Goal: Task Accomplishment & Management: Use online tool/utility

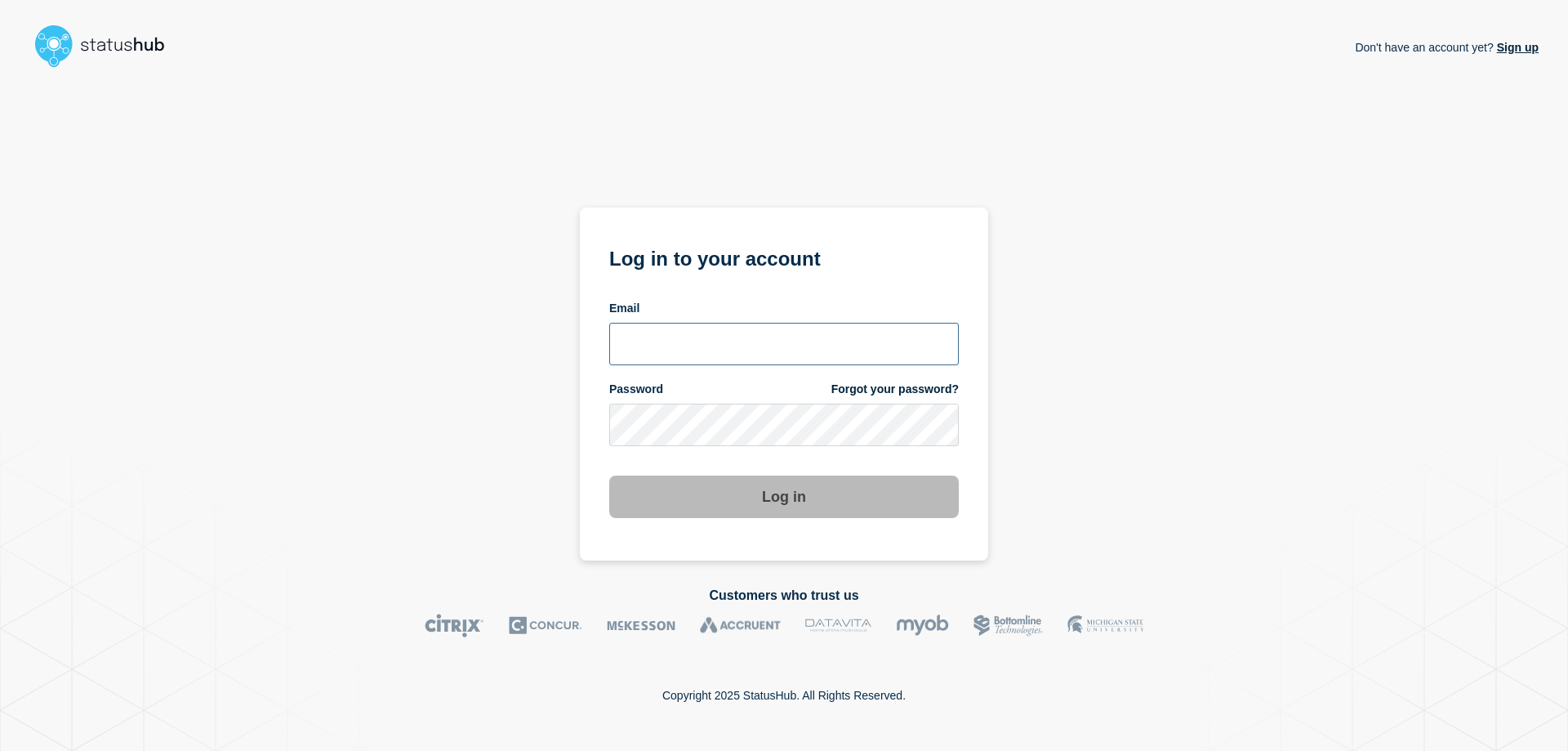
click at [702, 352] on input "email input" at bounding box center [783, 344] width 349 height 42
click at [0, 750] on com-1password-button at bounding box center [0, 751] width 0 height 0
click at [685, 352] on input "email input" at bounding box center [783, 344] width 349 height 42
type input "caleb.stahr@conexon.us"
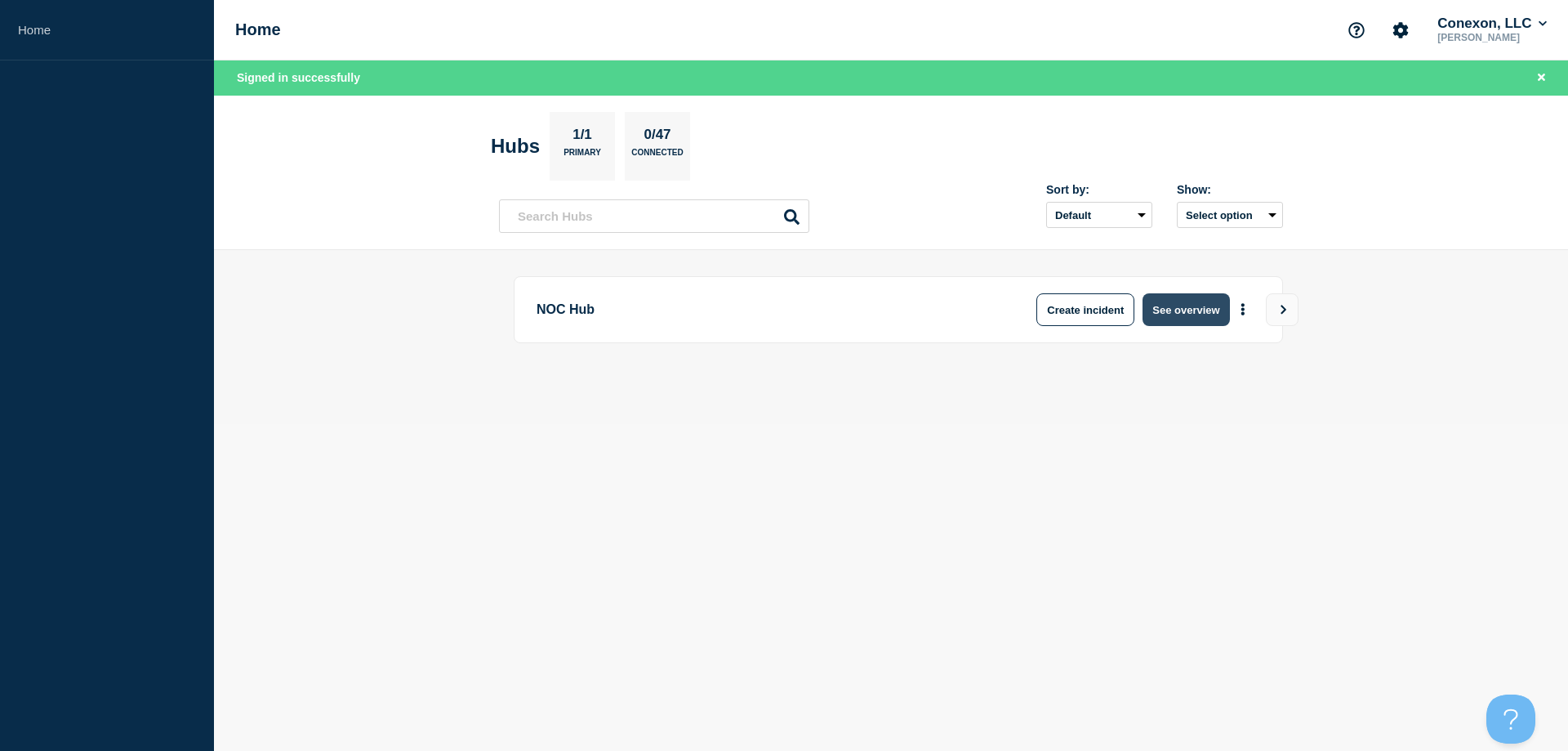
click at [1186, 303] on button "See overview" at bounding box center [1185, 308] width 86 height 32
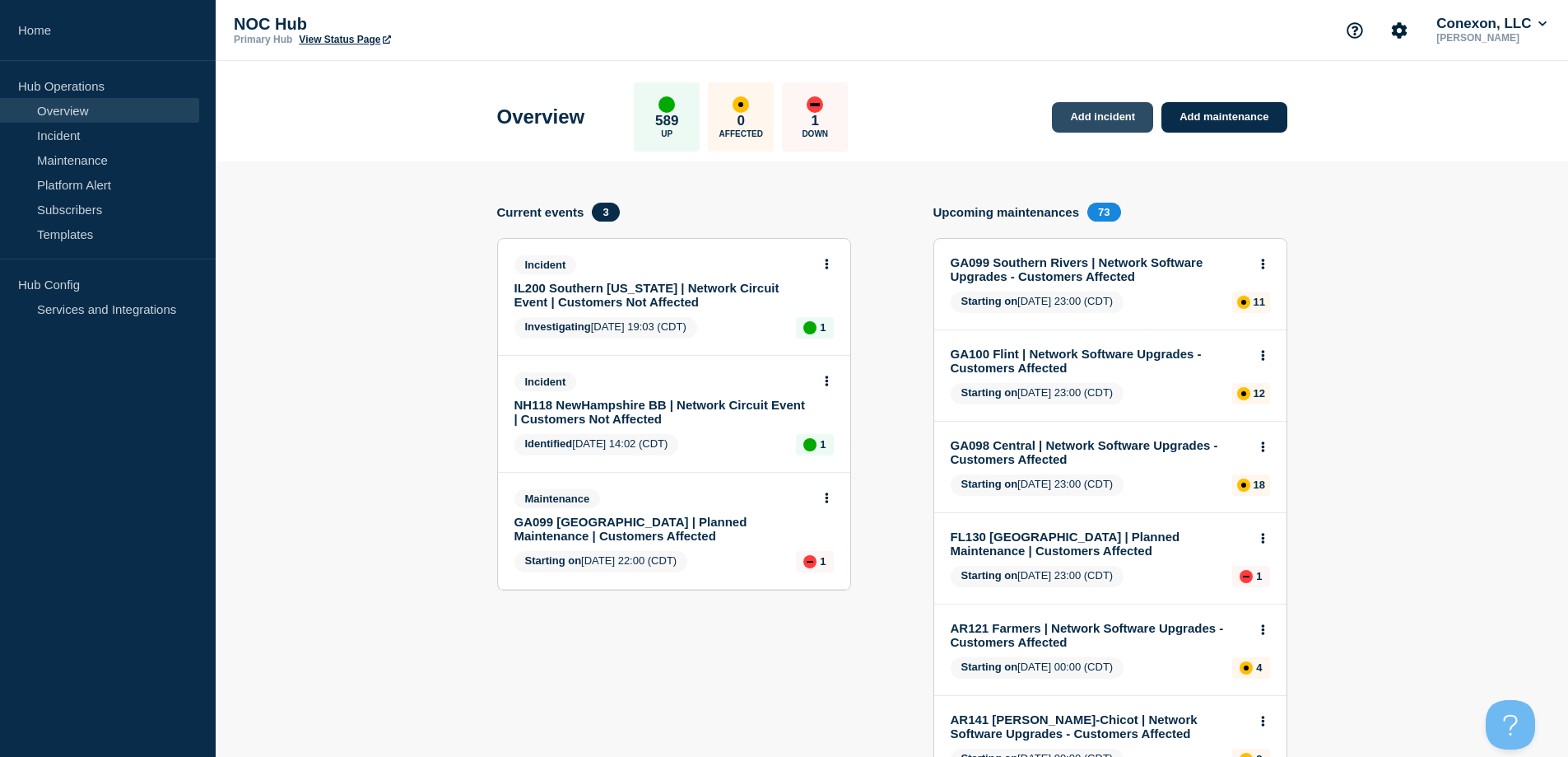
click at [1127, 119] on link "Add incident" at bounding box center [1102, 116] width 102 height 31
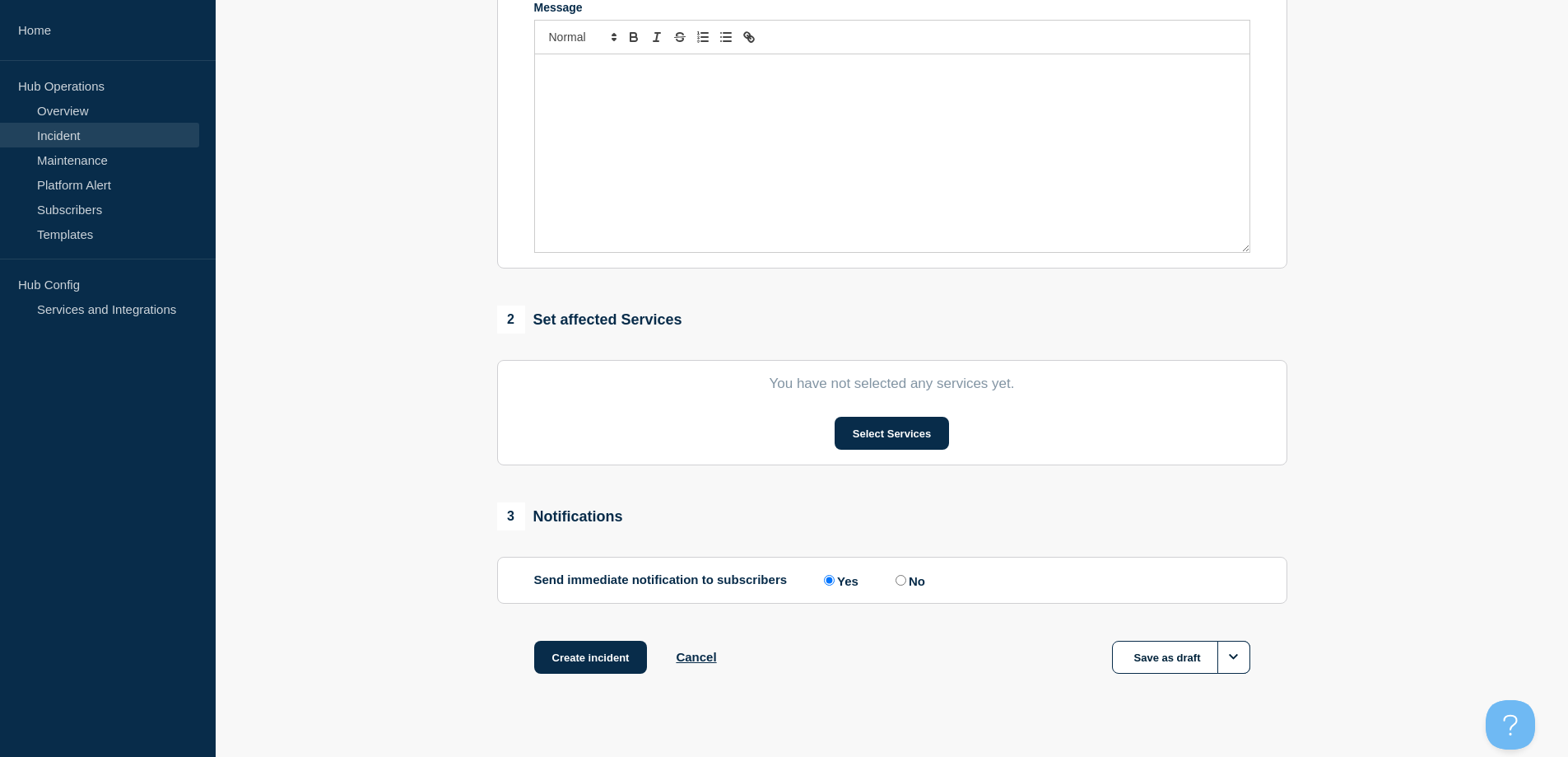
scroll to position [370, 0]
click at [877, 445] on button "Select Services" at bounding box center [892, 431] width 114 height 33
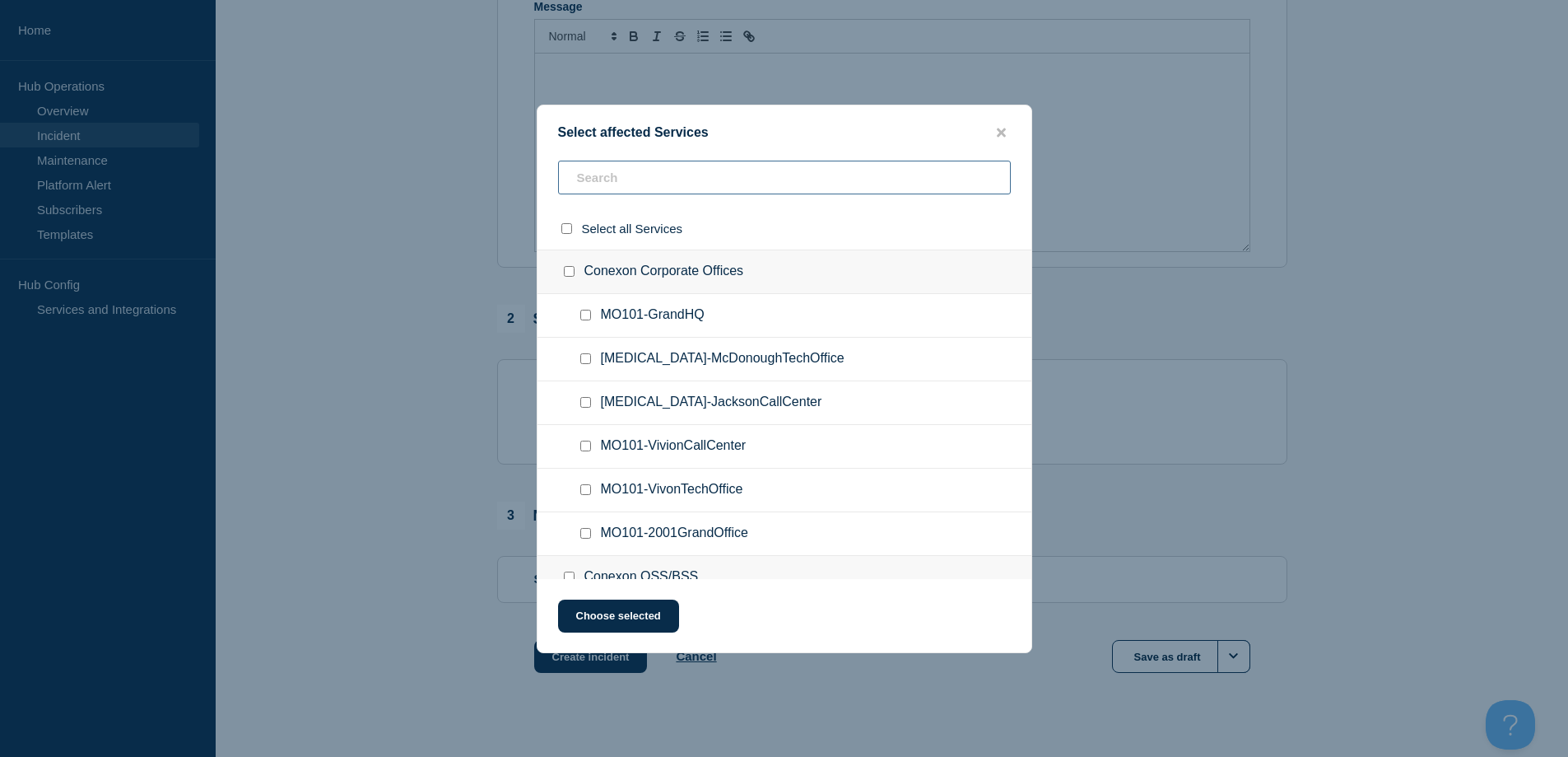
click at [742, 192] on input "text" at bounding box center [784, 178] width 453 height 34
type input "tombi"
